Goal: Information Seeking & Learning: Understand process/instructions

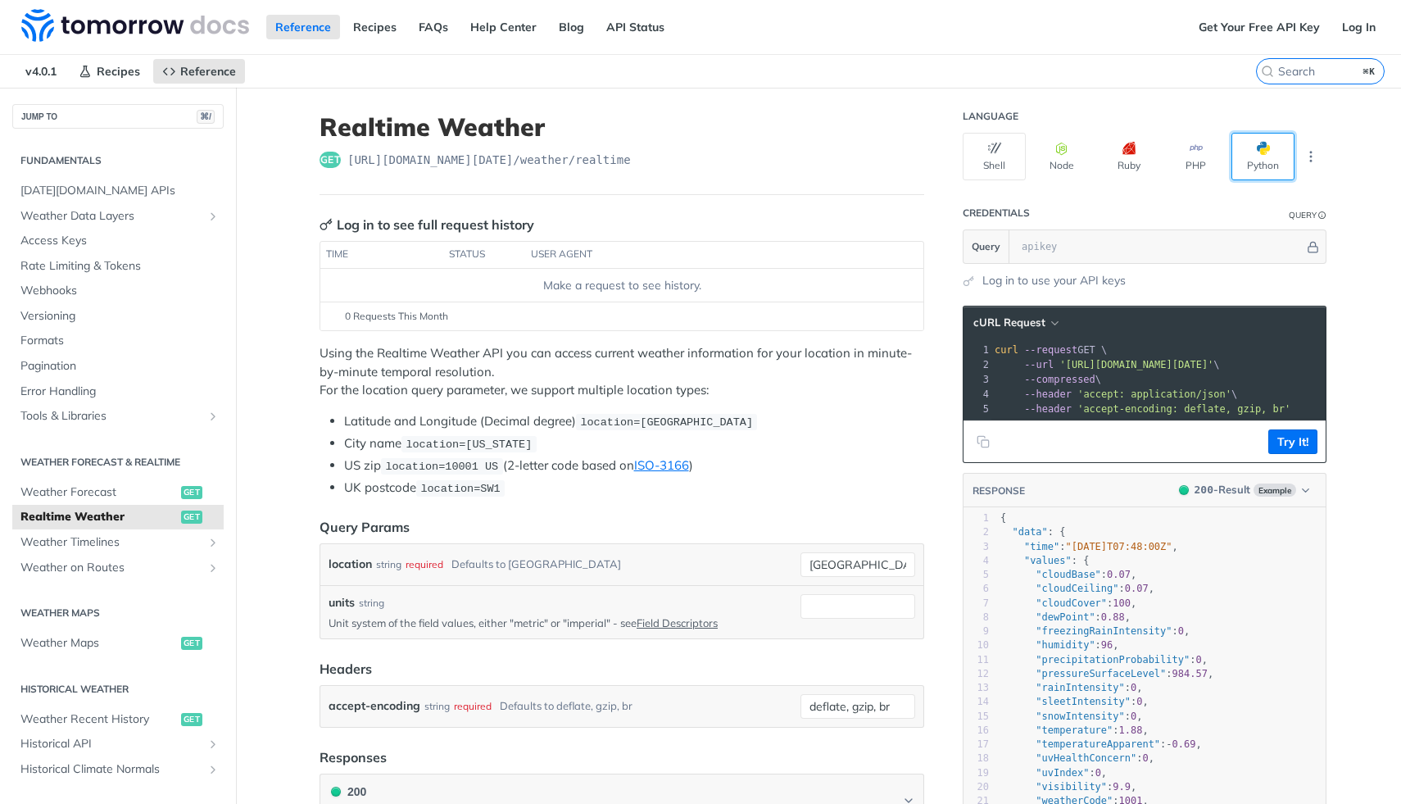
click at [1270, 147] on span "button" at bounding box center [1270, 148] width 0 height 13
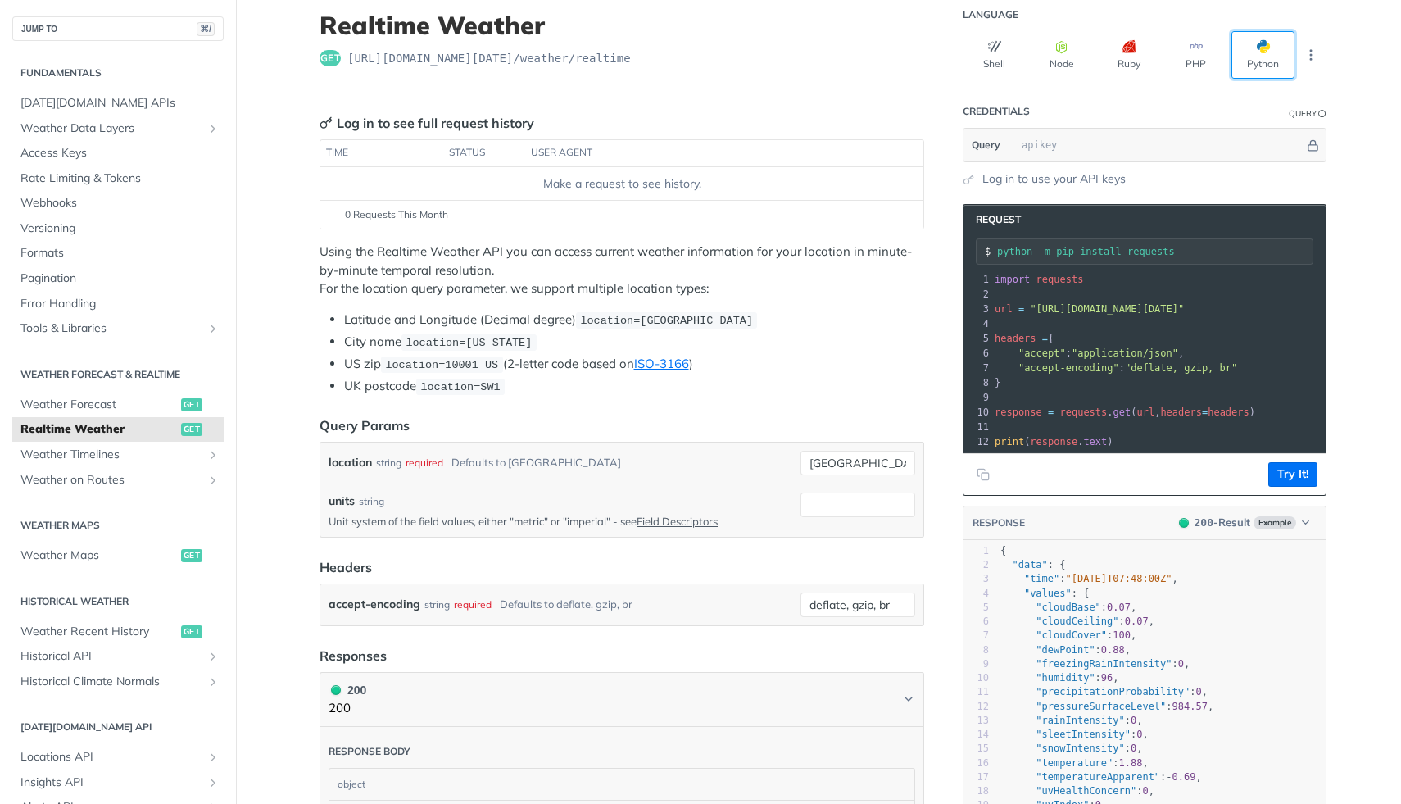
scroll to position [95, 0]
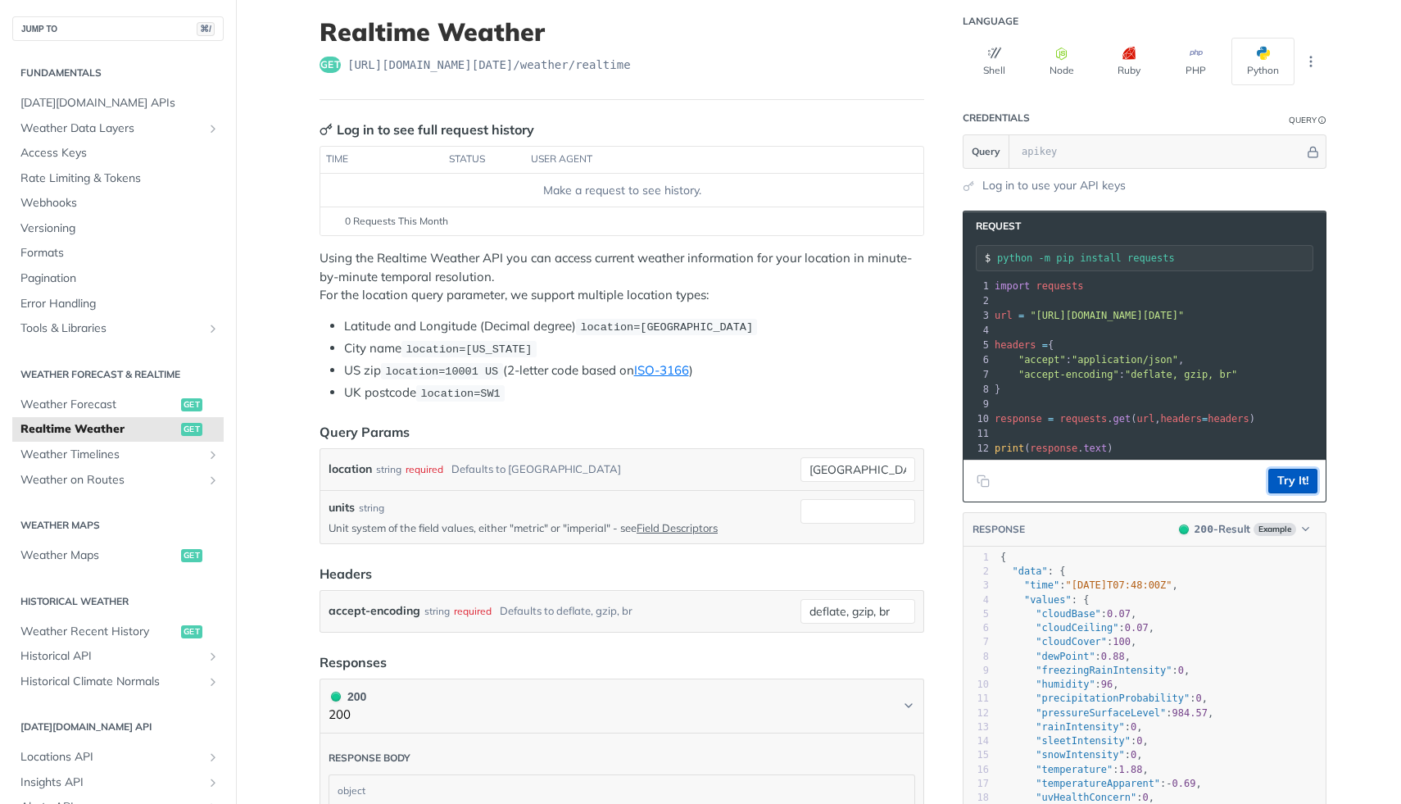
click at [1297, 483] on button "Try It!" at bounding box center [1293, 481] width 49 height 25
click at [1038, 152] on input "text" at bounding box center [1159, 151] width 291 height 33
click at [64, 155] on span "Access Keys" at bounding box center [119, 153] width 199 height 16
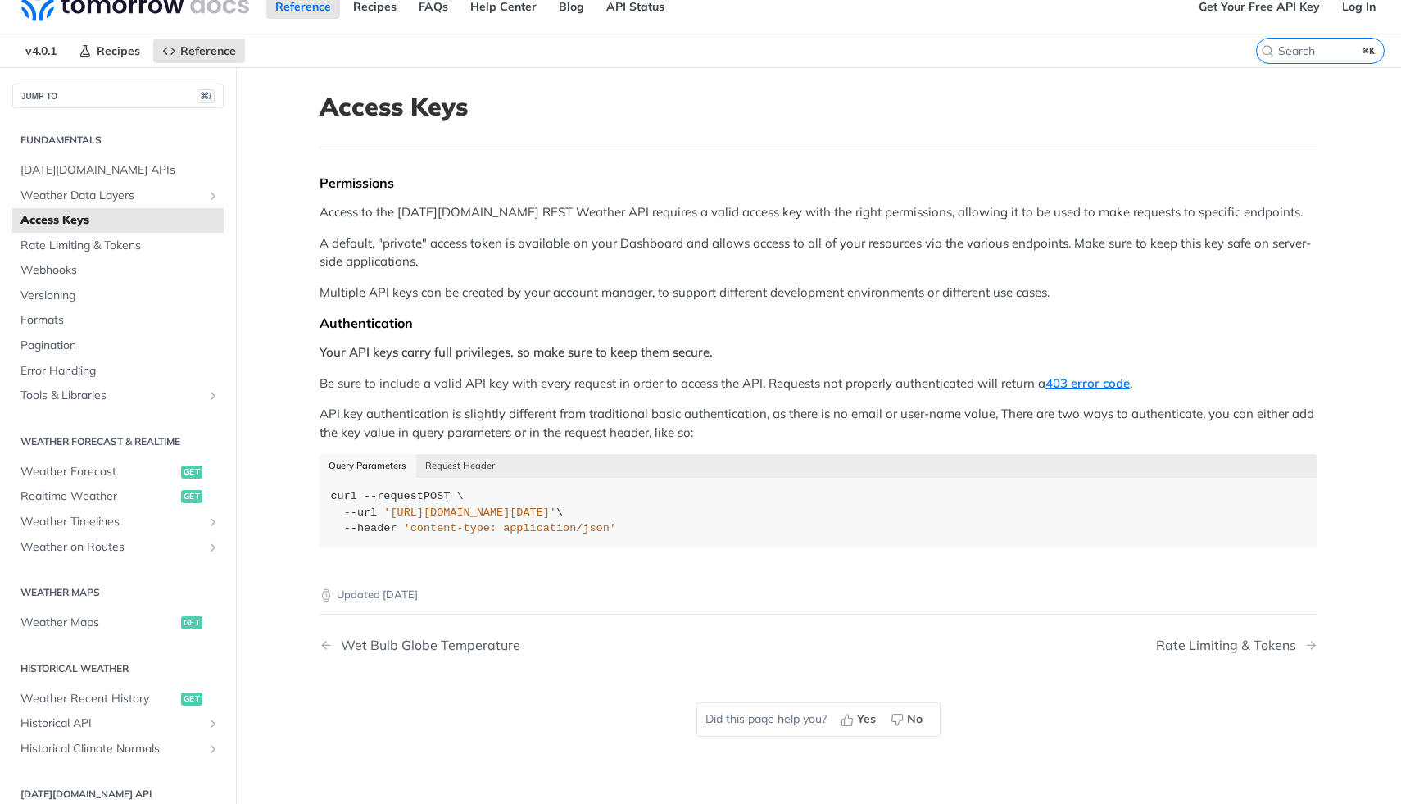
scroll to position [12, 0]
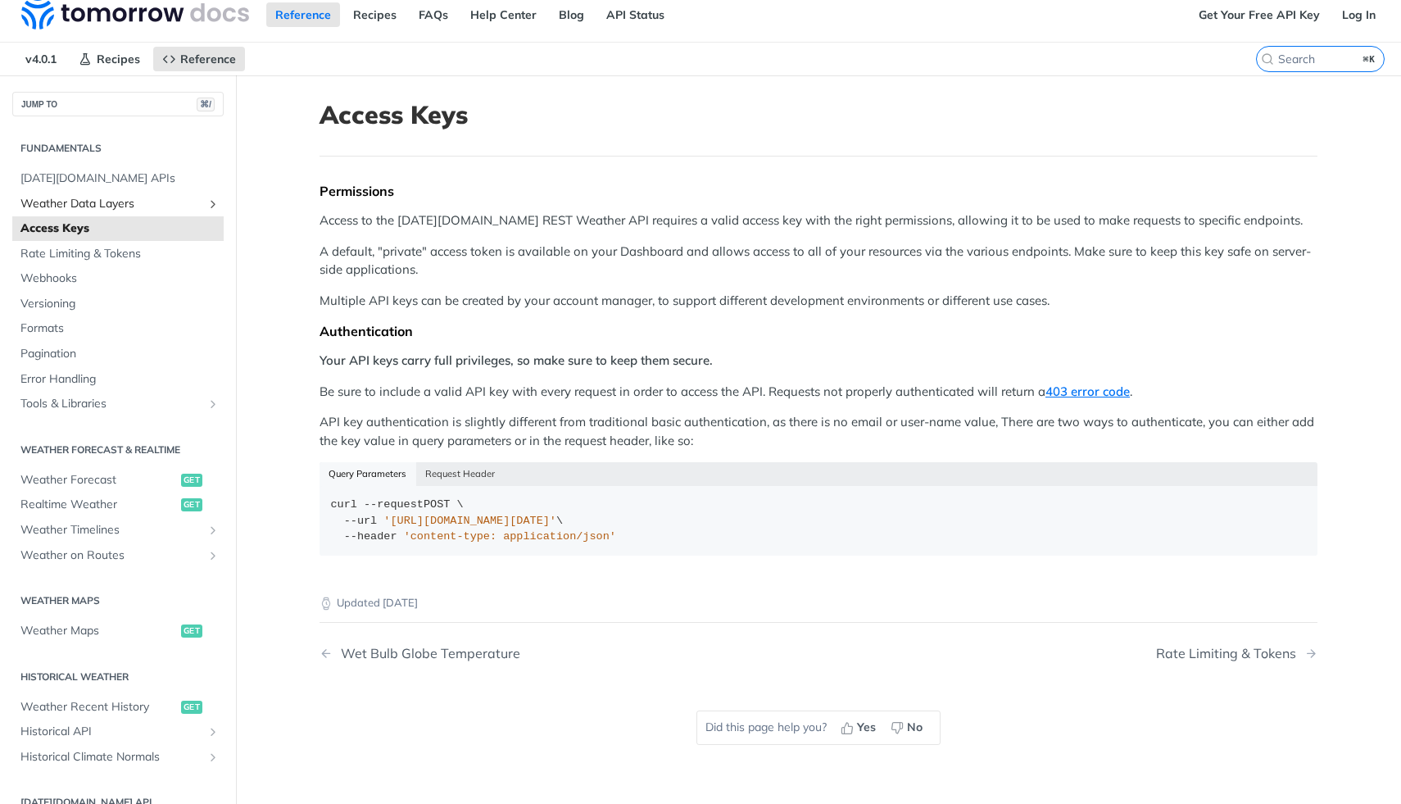
click at [112, 203] on span "Weather Data Layers" at bounding box center [111, 204] width 182 height 16
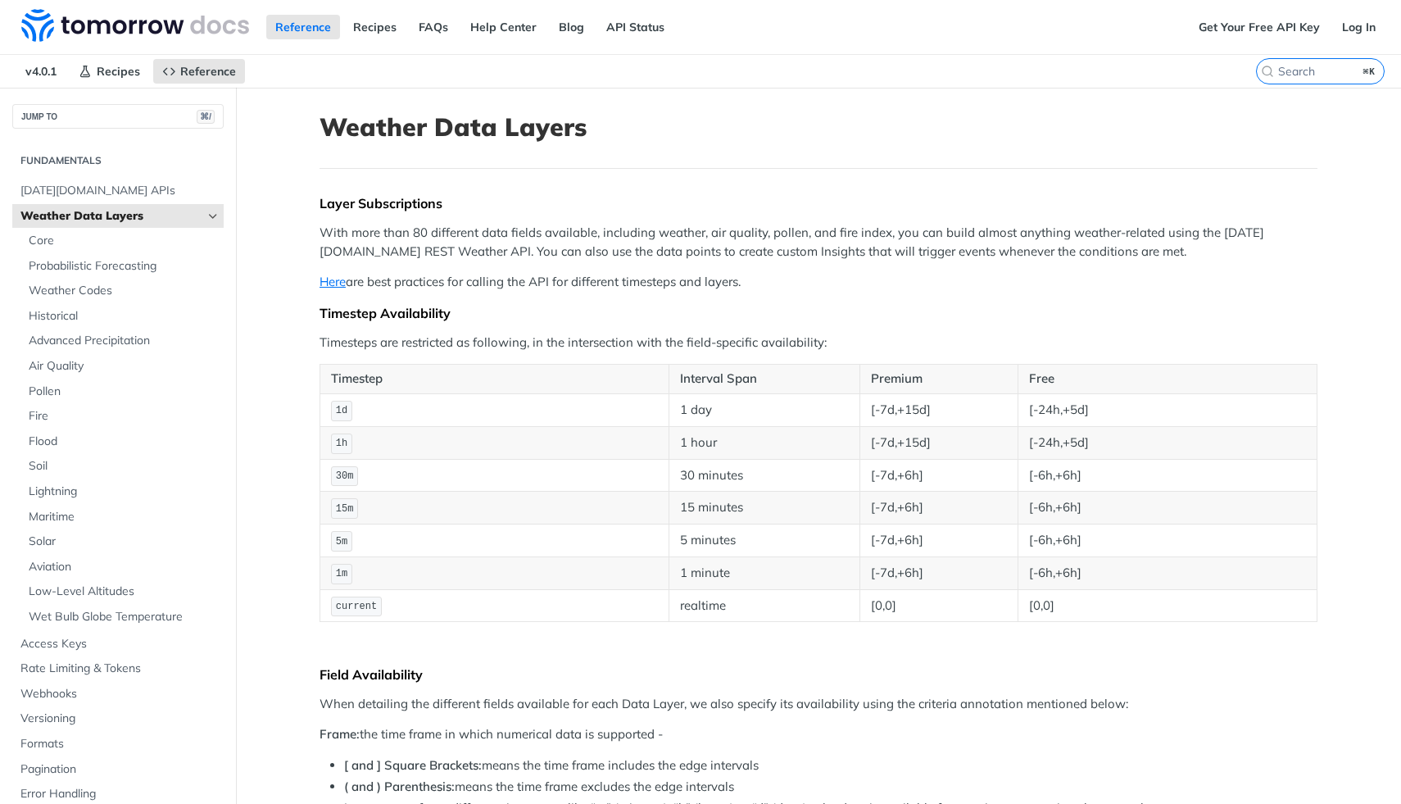
click at [112, 204] on link "Weather Data Layers" at bounding box center [117, 216] width 211 height 25
click at [1278, 20] on link "Get Your Free API Key" at bounding box center [1259, 27] width 139 height 25
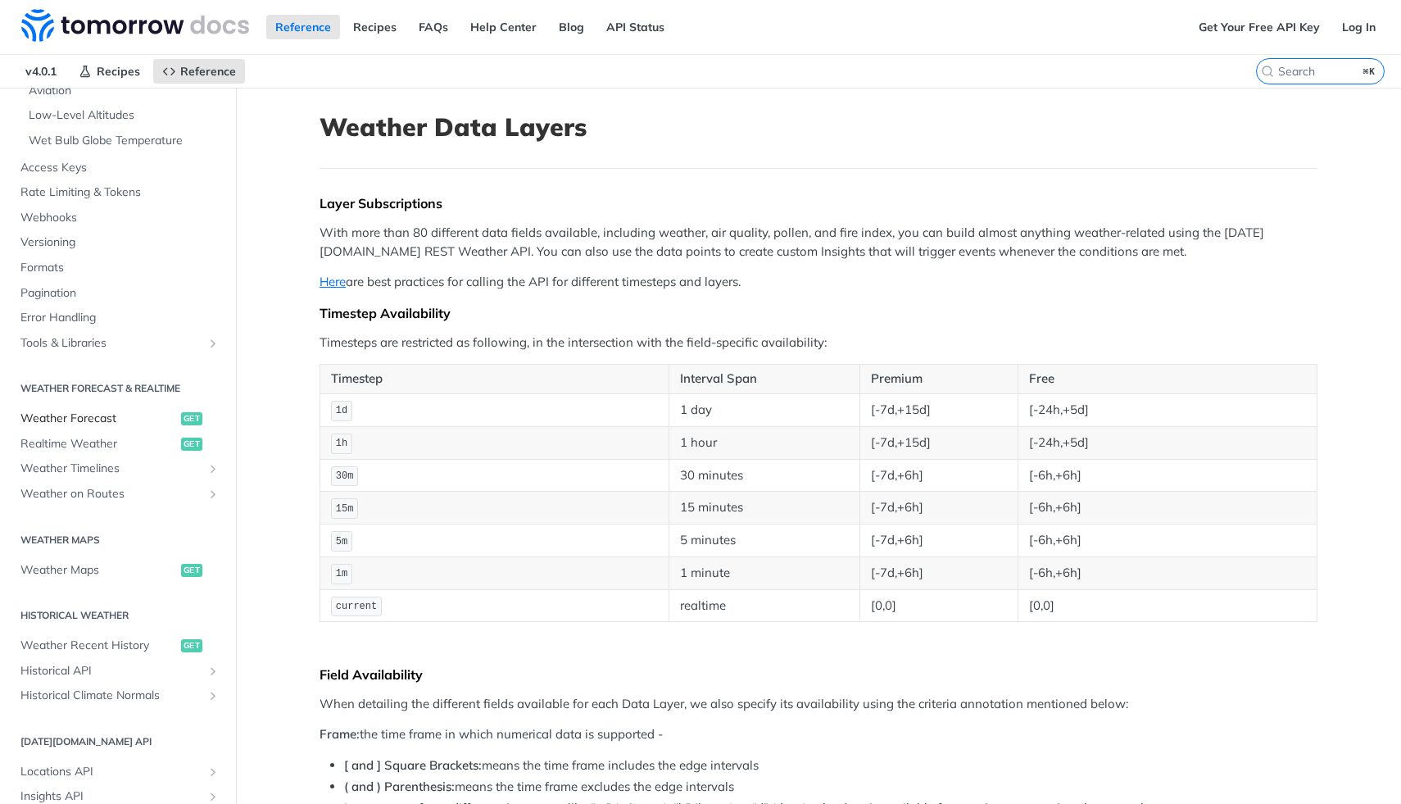
click at [74, 429] on link "Weather Forecast get" at bounding box center [117, 418] width 211 height 25
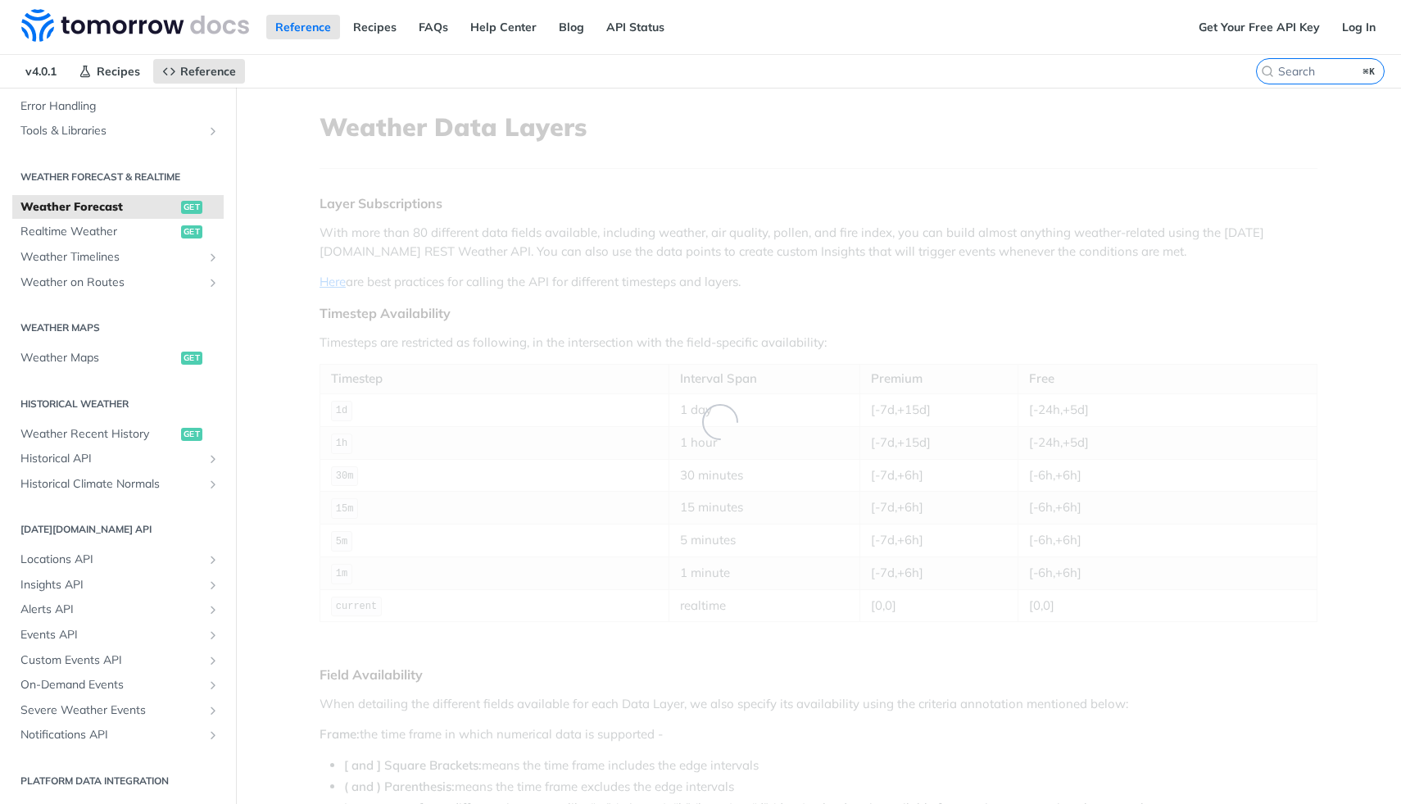
scroll to position [73, 0]
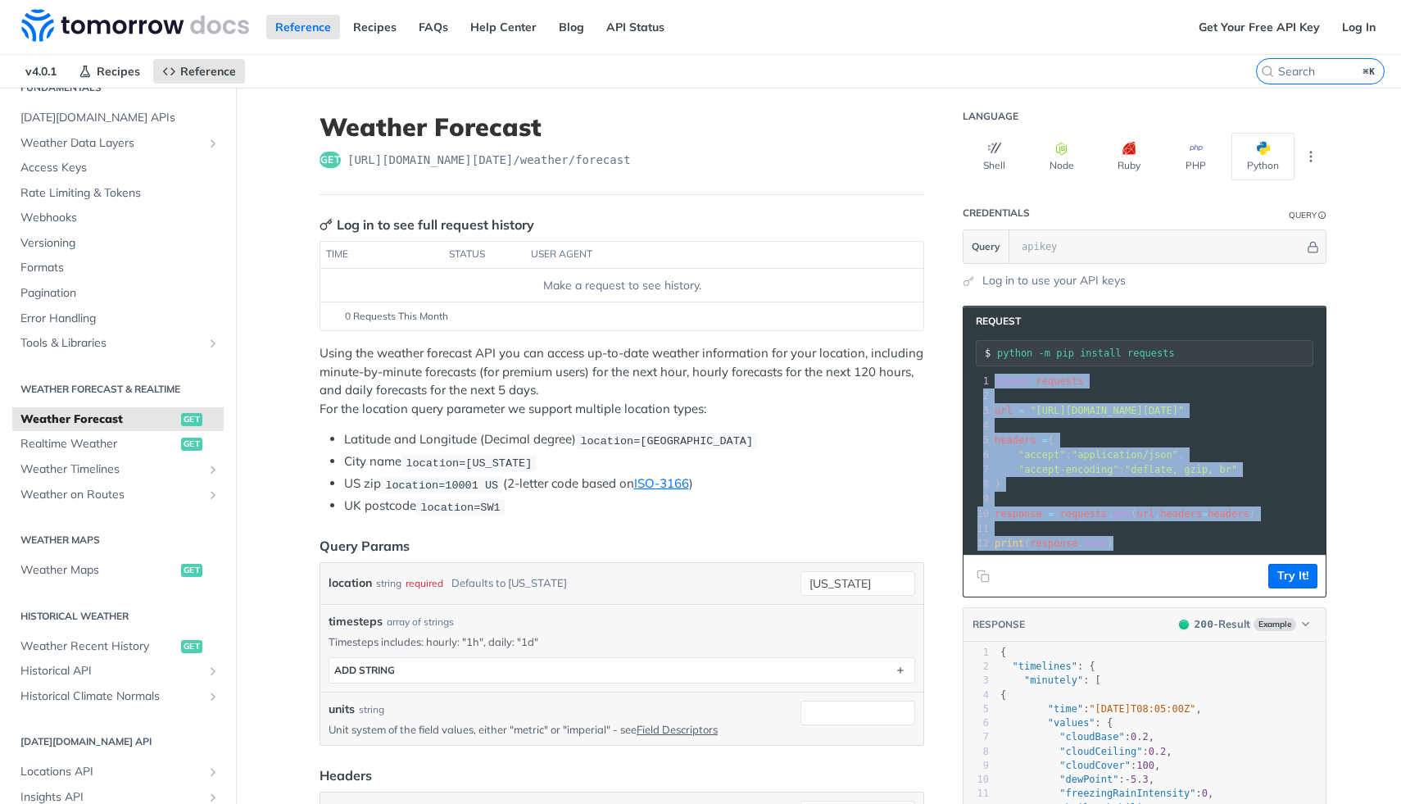
drag, startPoint x: 993, startPoint y: 383, endPoint x: 1138, endPoint y: 542, distance: 215.2
click at [1138, 542] on div "1 import requests 2 ​ 3 url = "[URL][DOMAIN_NAME][DATE]" 4 ​ 5 headers = { 6 "a…" at bounding box center [1205, 462] width 426 height 177
copy div "import requests 2 ​ 3 url = "[URL][DOMAIN_NAME][DATE]" 4 ​ 5 headers = { 6 "acc…"
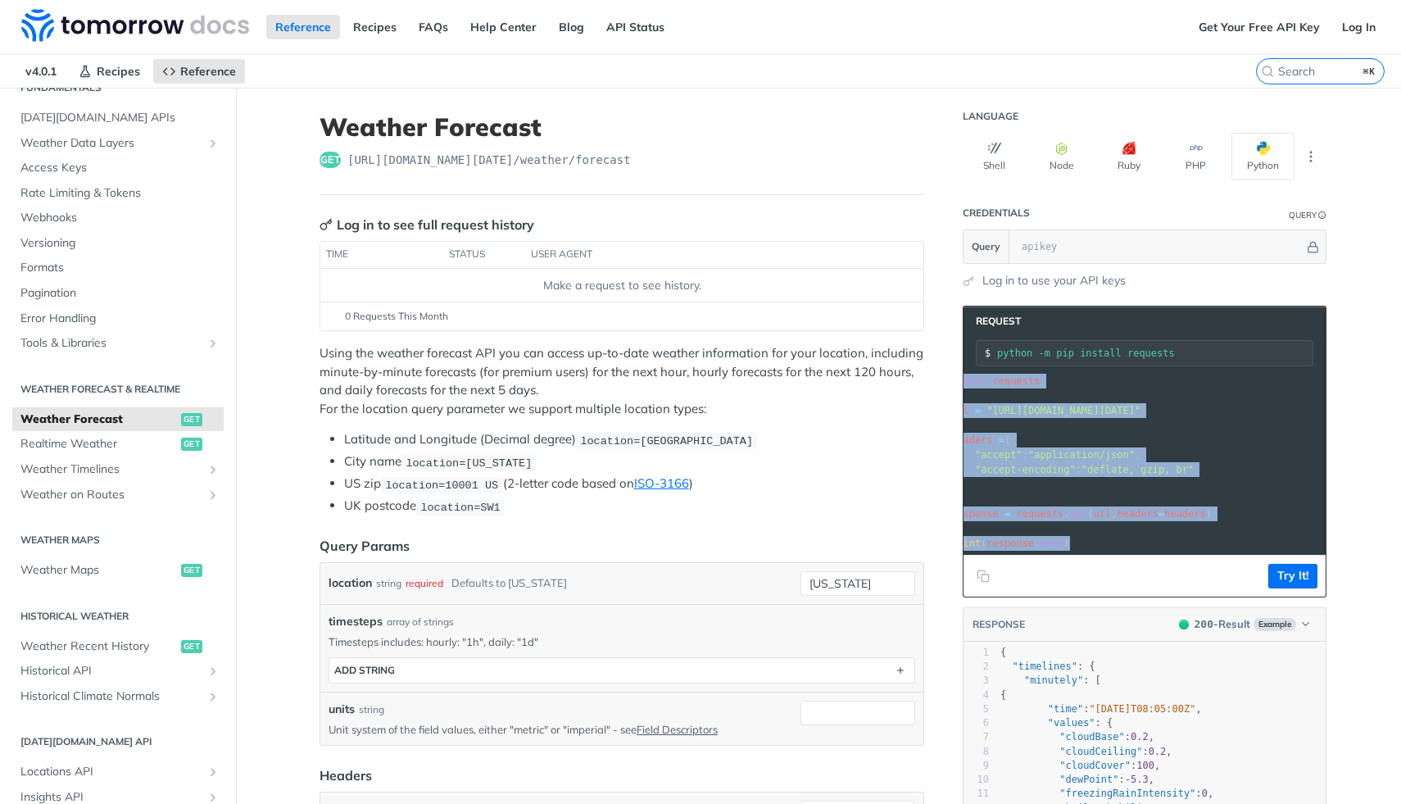
scroll to position [0, 0]
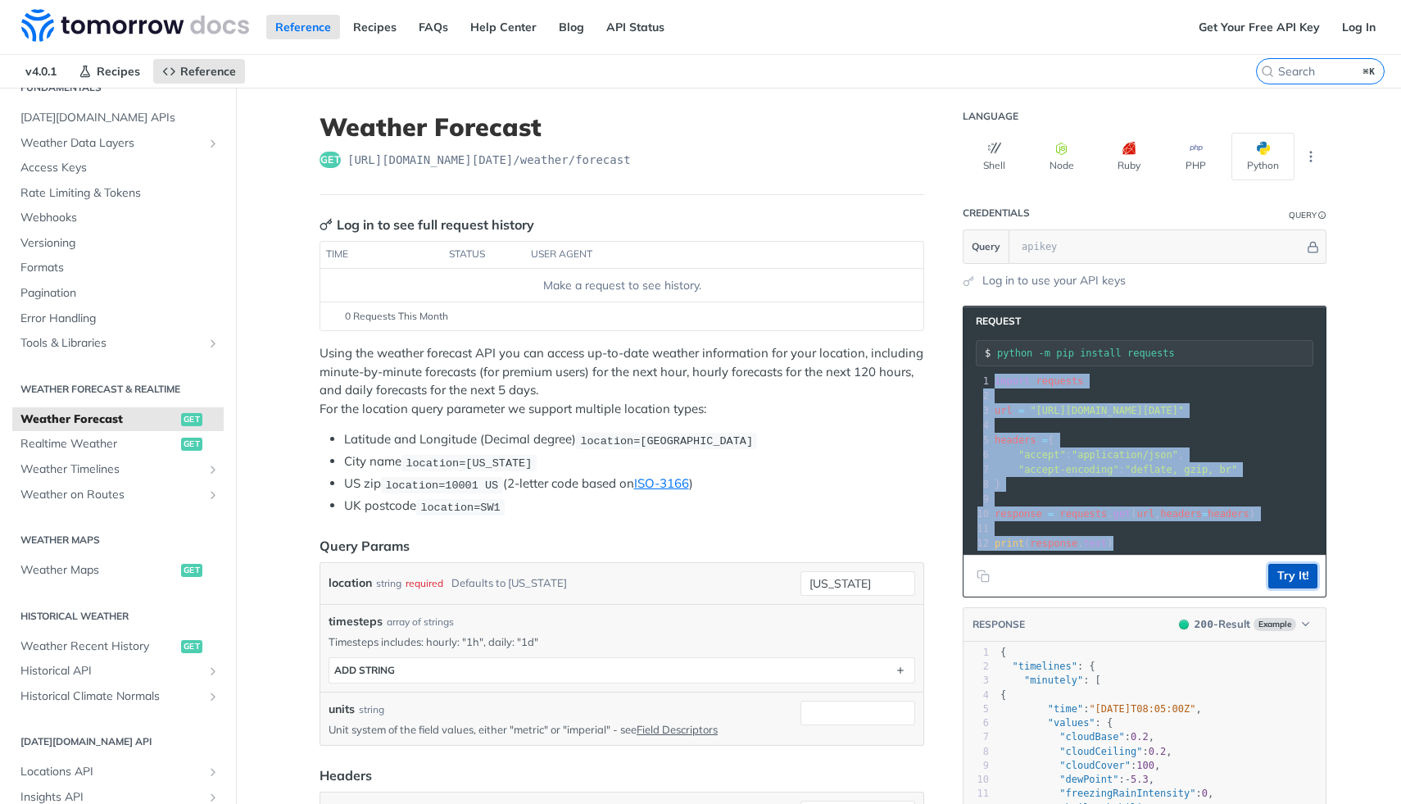
click at [1301, 570] on button "Try It!" at bounding box center [1293, 576] width 49 height 25
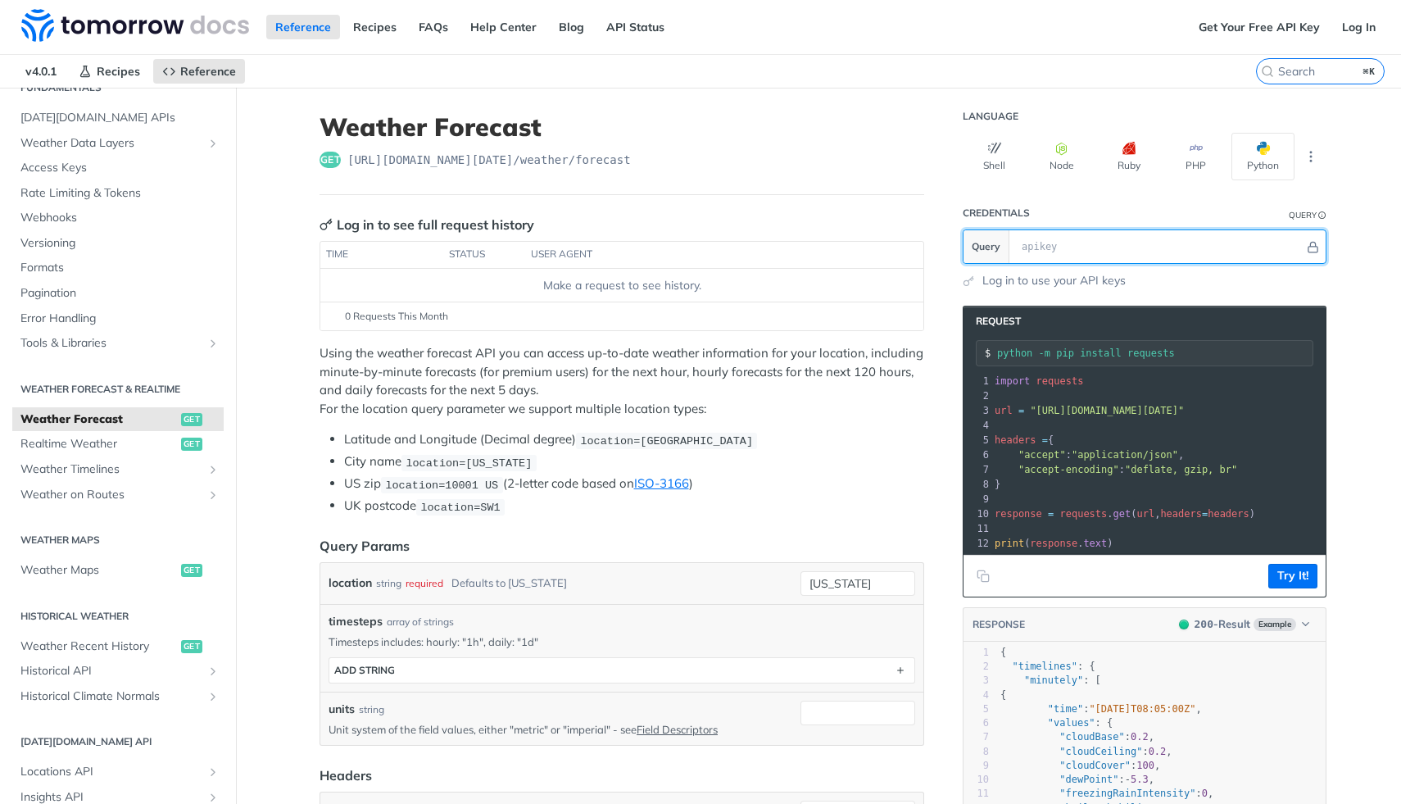
click at [1062, 256] on input "text" at bounding box center [1159, 246] width 291 height 33
paste input "q7xF87LxipuAvxfOI3W5wZSBEbdhnT43"
type input "q7xF87LxipuAvxfOI3W5wZSBEbdhnT43"
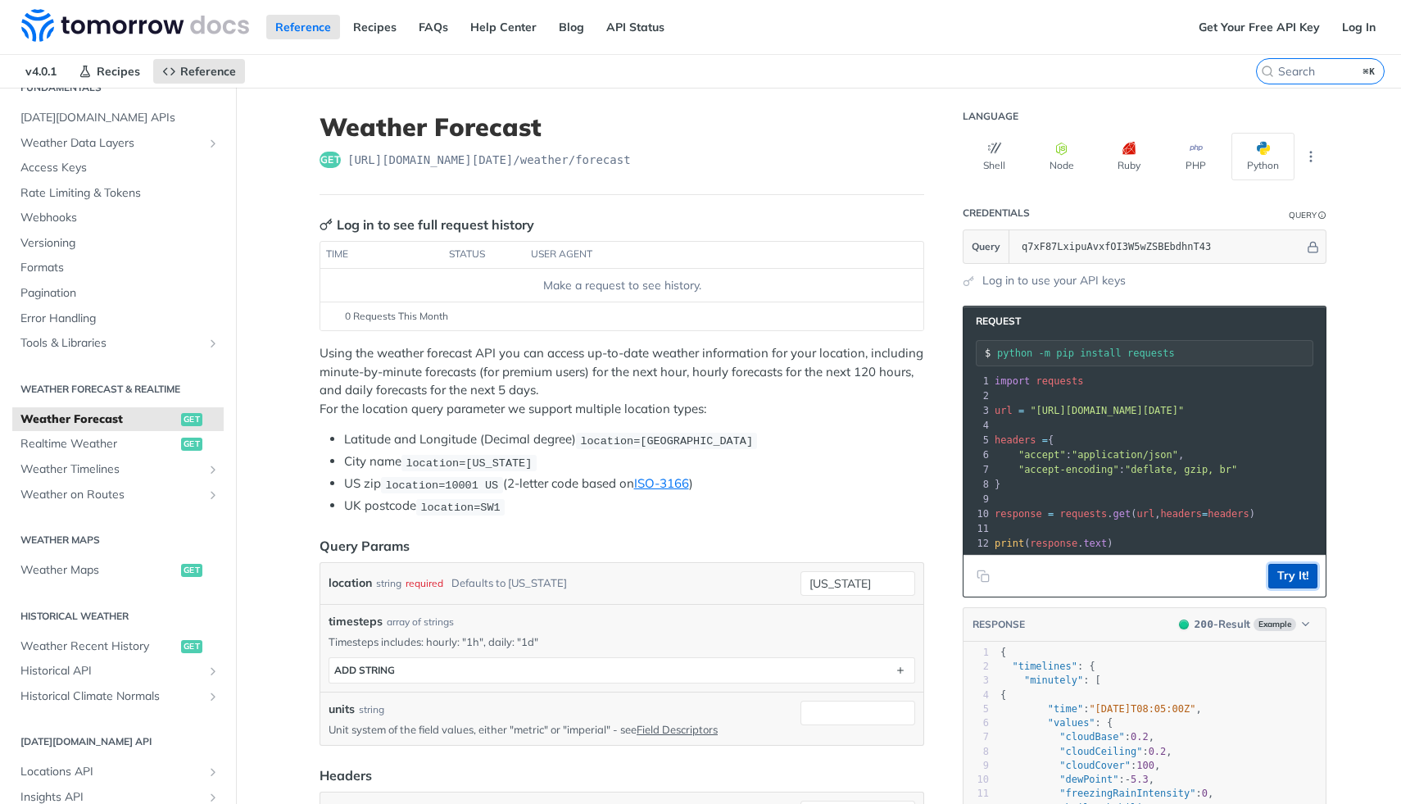
click at [1294, 574] on button "Try It!" at bounding box center [1293, 576] width 49 height 25
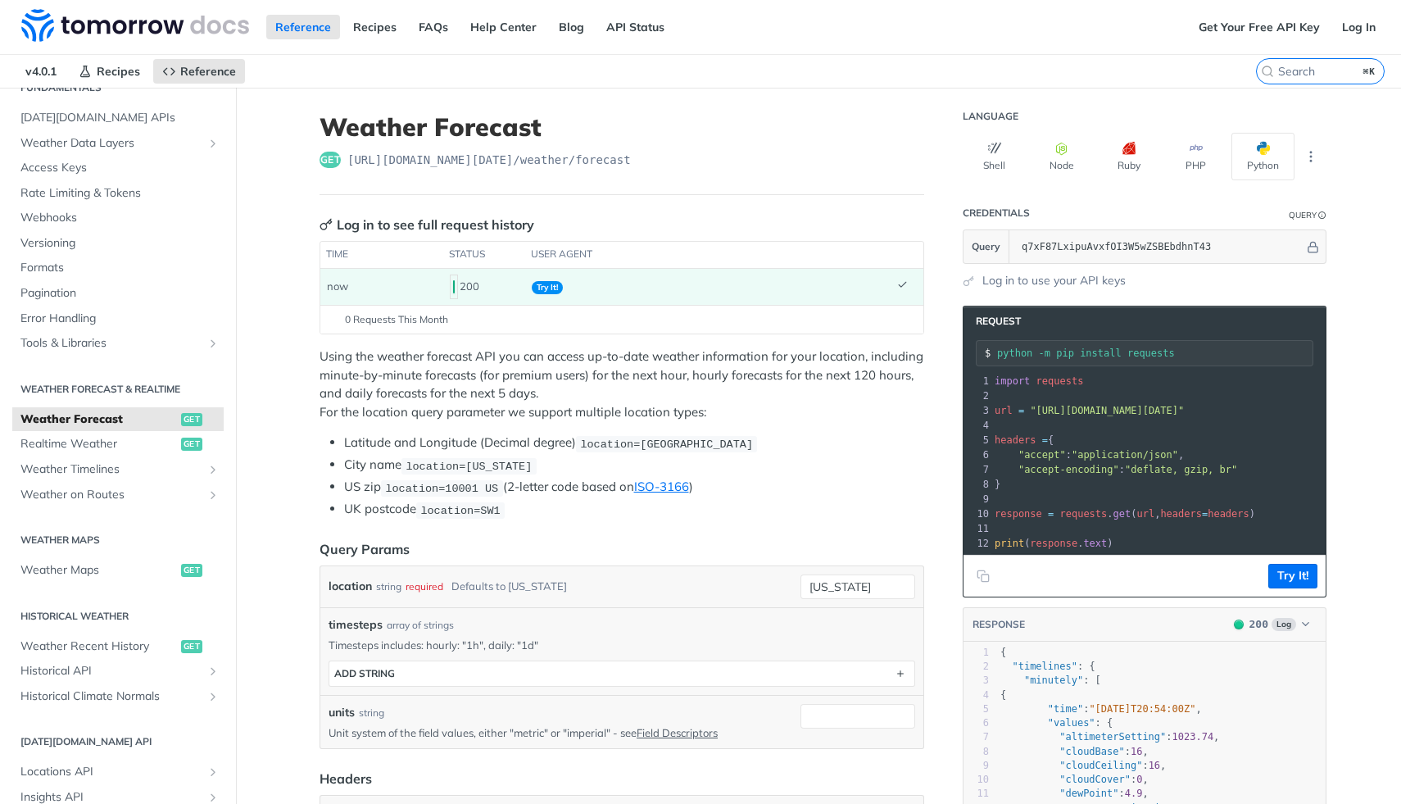
click at [1033, 452] on span ""accept"" at bounding box center [1043, 454] width 48 height 11
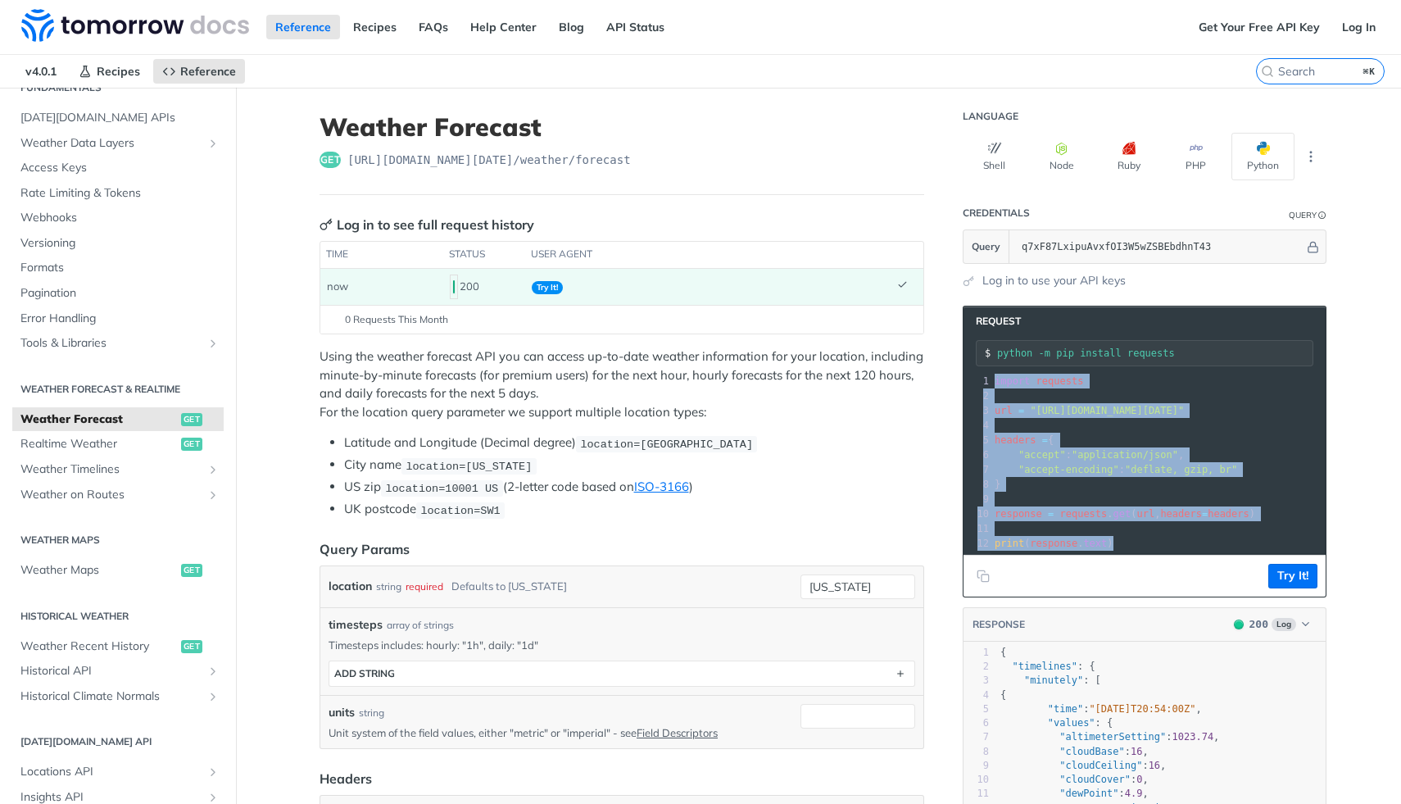
copy div "import requests 2 ​ 3 url = "[URL][DOMAIN_NAME][DATE]" 4 ​ 5 headers = { 6 "acc…"
